Goal: Transaction & Acquisition: Obtain resource

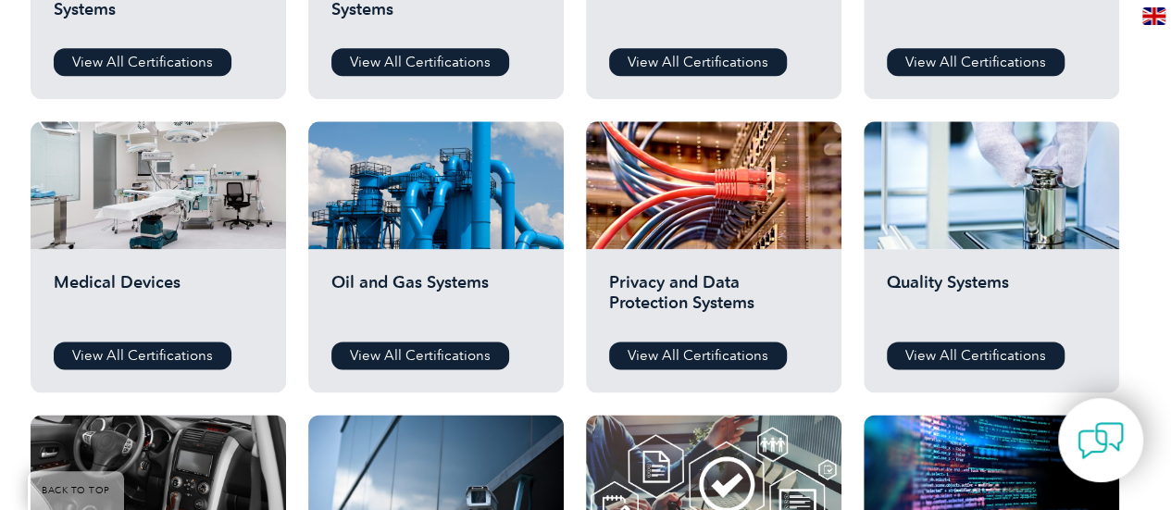
scroll to position [1189, 0]
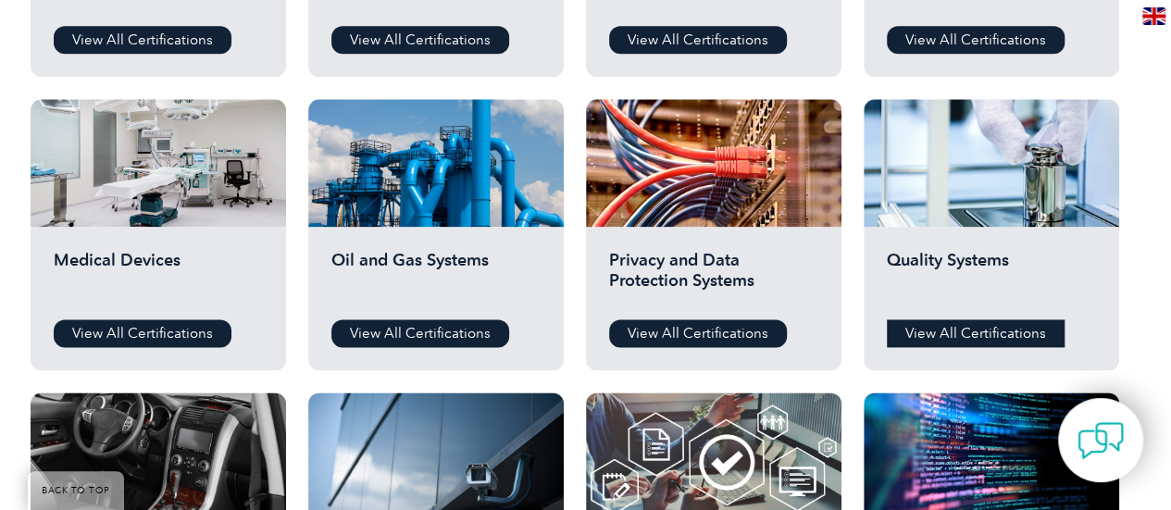
click at [936, 332] on link "View All Certifications" at bounding box center [975, 333] width 178 height 28
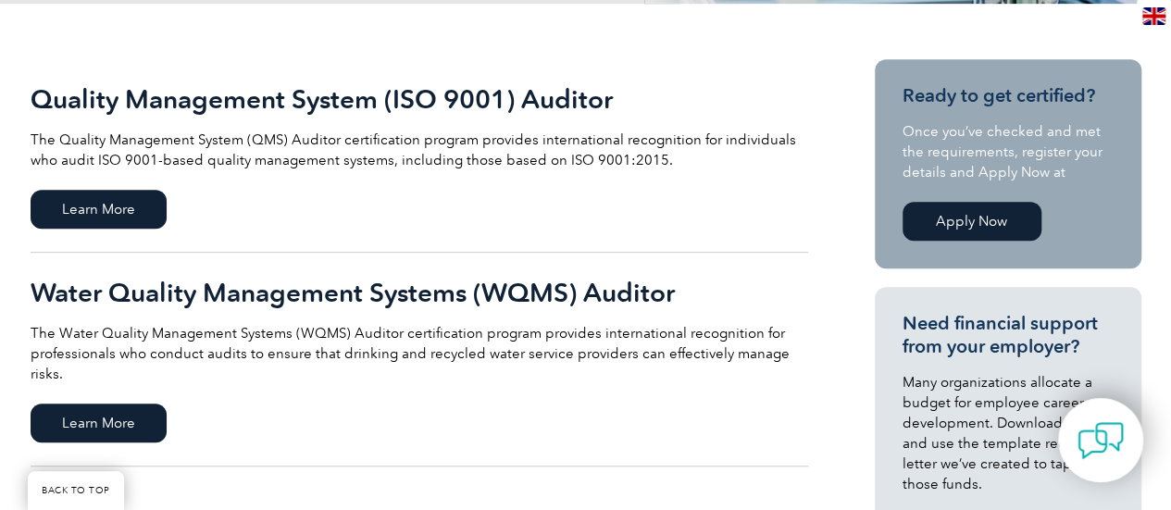
scroll to position [413, 0]
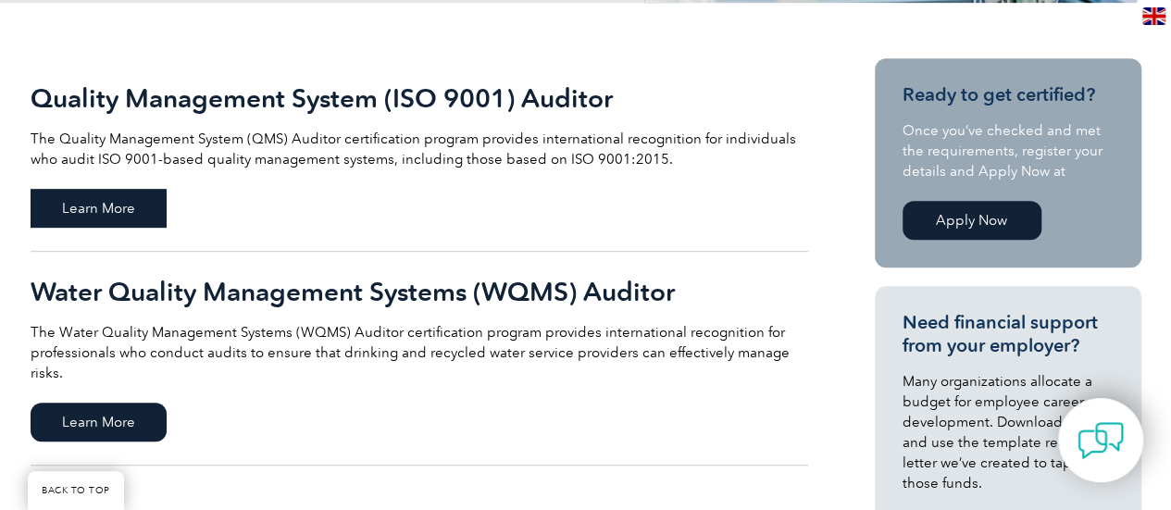
click at [105, 198] on span "Learn More" at bounding box center [99, 208] width 136 height 39
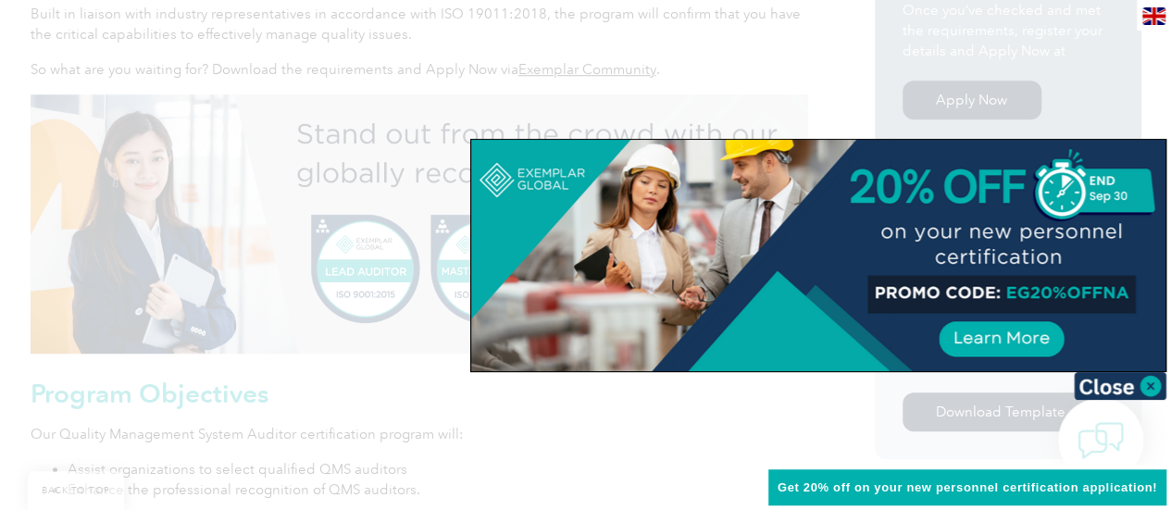
scroll to position [664, 0]
click at [1062, 202] on div at bounding box center [818, 255] width 694 height 231
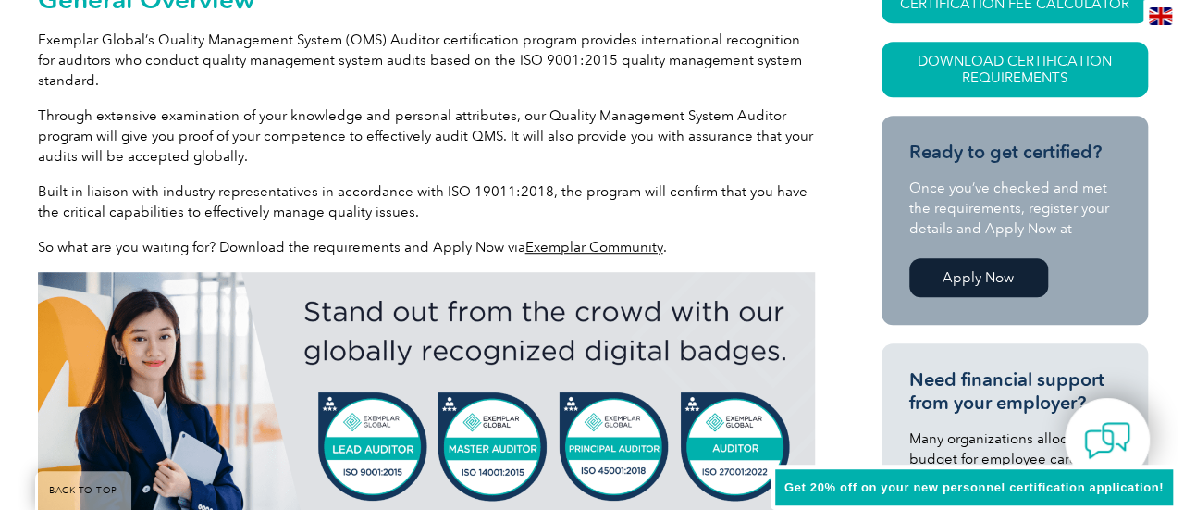
scroll to position [379, 0]
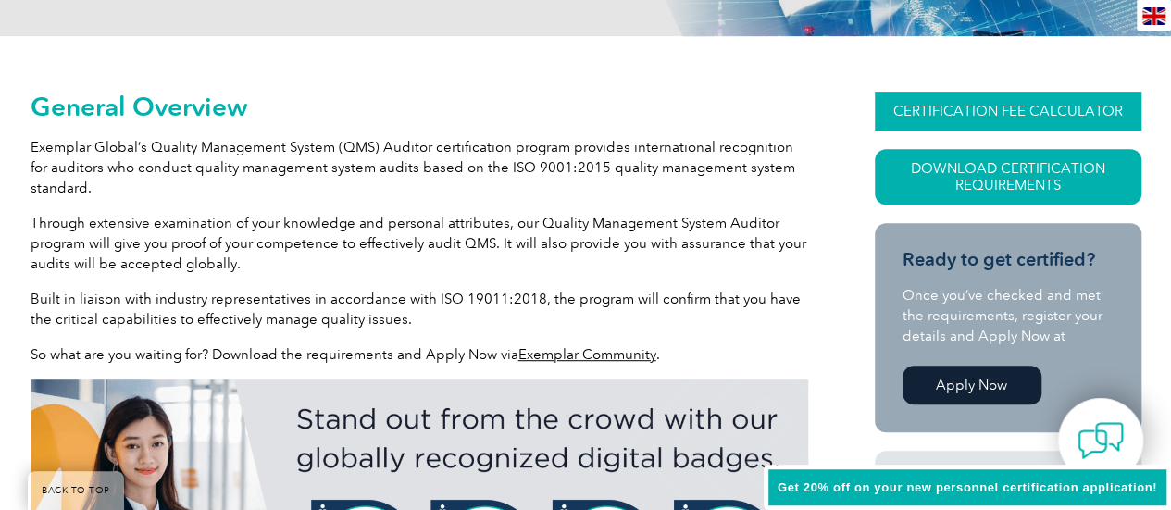
click at [973, 116] on link "CERTIFICATION FEE CALCULATOR" at bounding box center [1007, 111] width 266 height 39
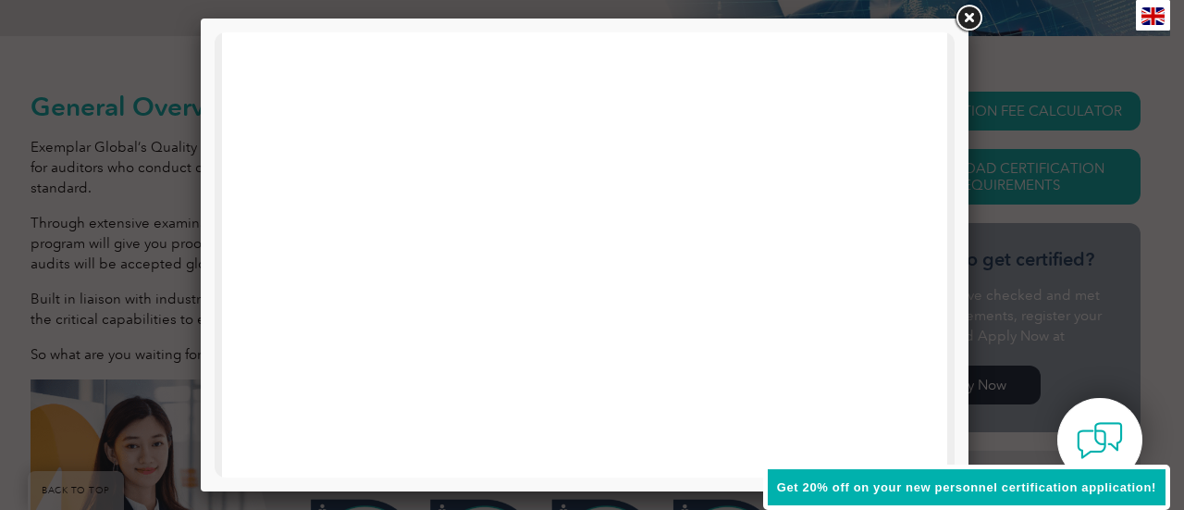
scroll to position [992, 0]
click at [974, 19] on link at bounding box center [968, 18] width 33 height 33
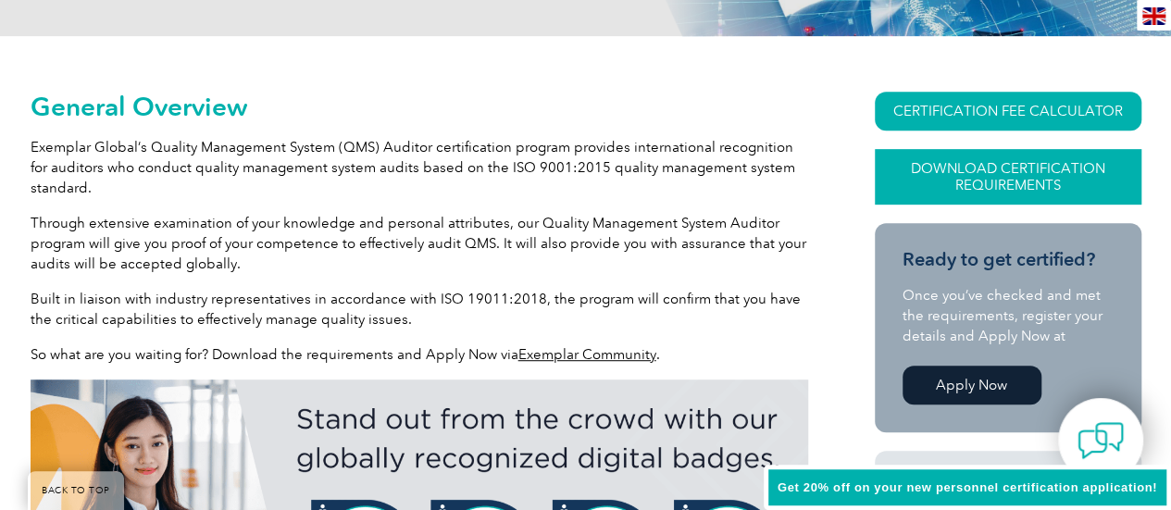
click at [960, 173] on link "Download Certification Requirements" at bounding box center [1007, 177] width 266 height 56
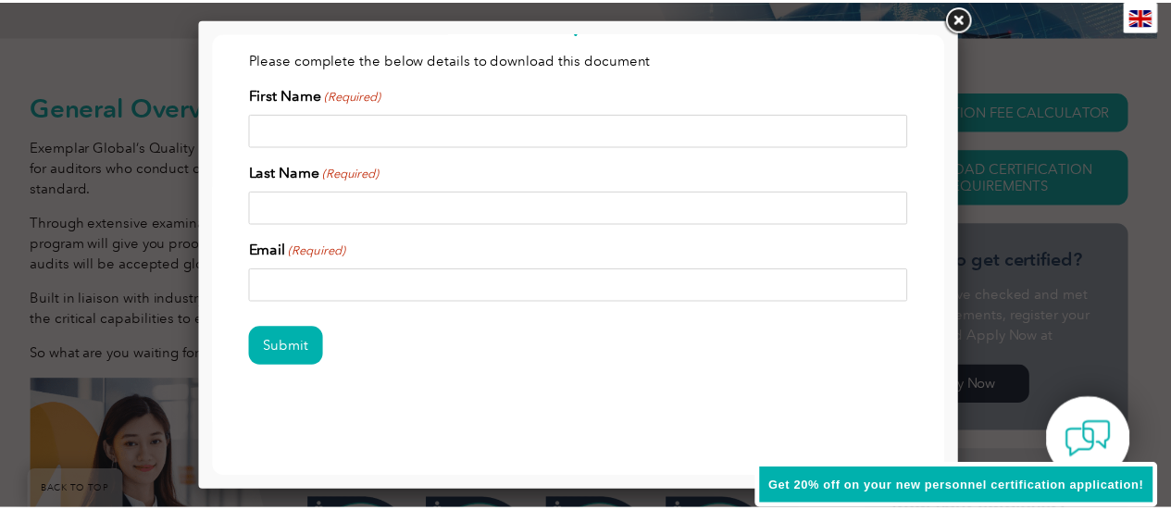
scroll to position [0, 0]
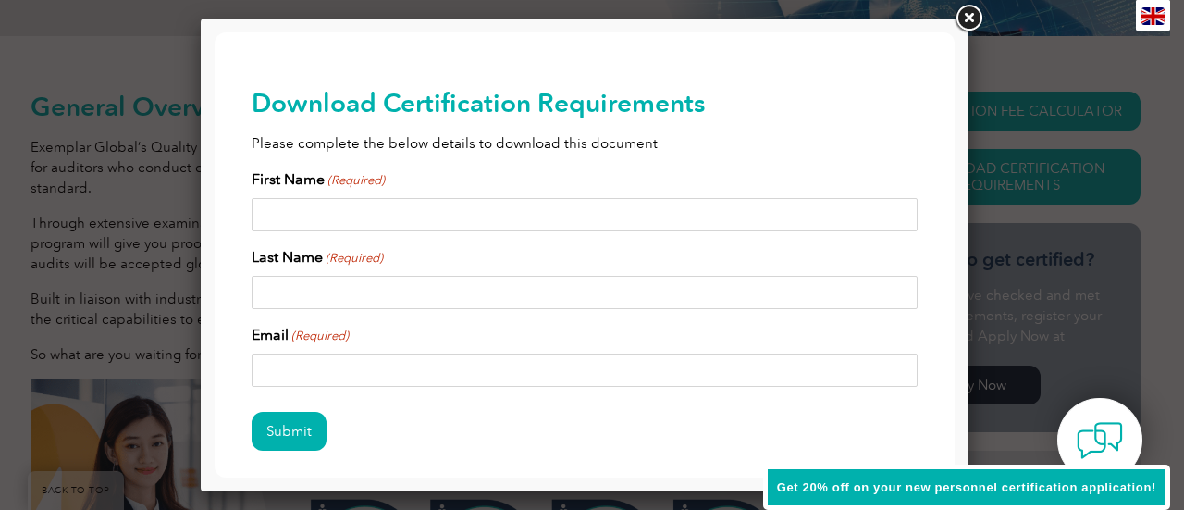
click at [971, 17] on link at bounding box center [968, 18] width 33 height 33
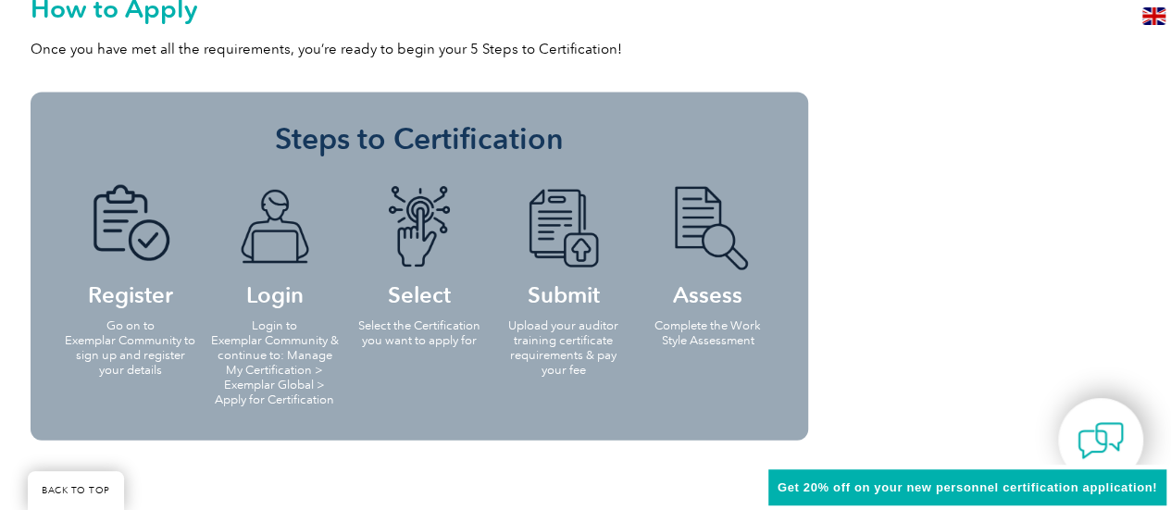
scroll to position [1871, 0]
